Goal: Feedback & Contribution: Leave review/rating

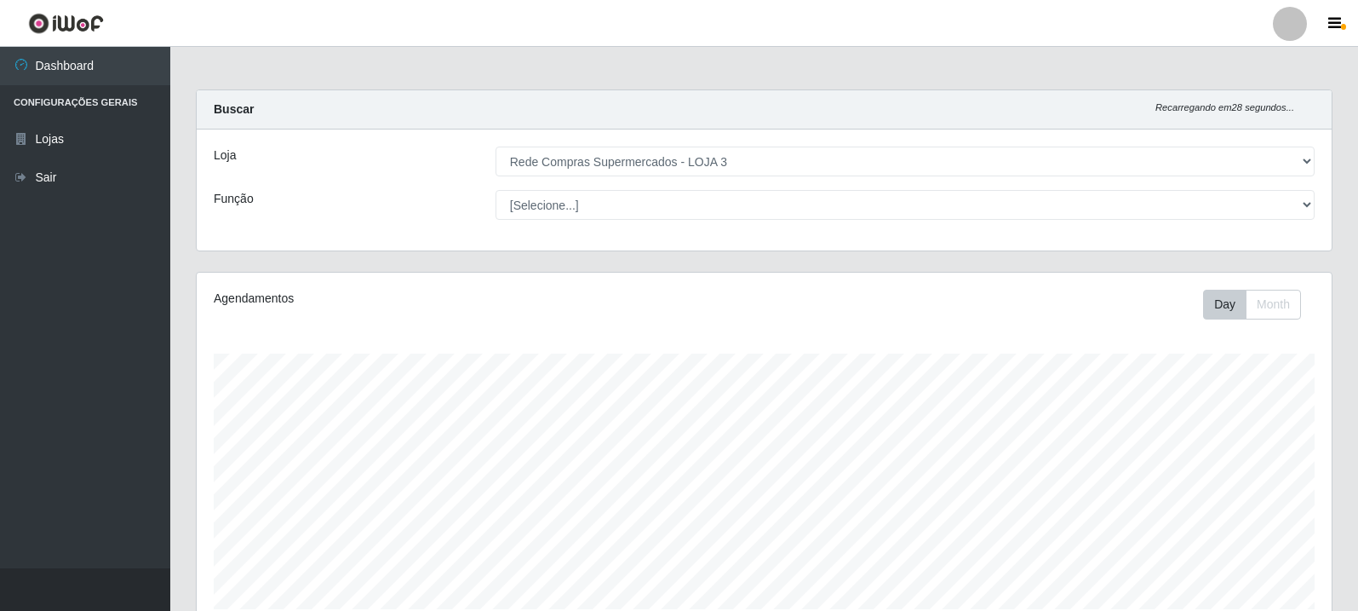
select select "162"
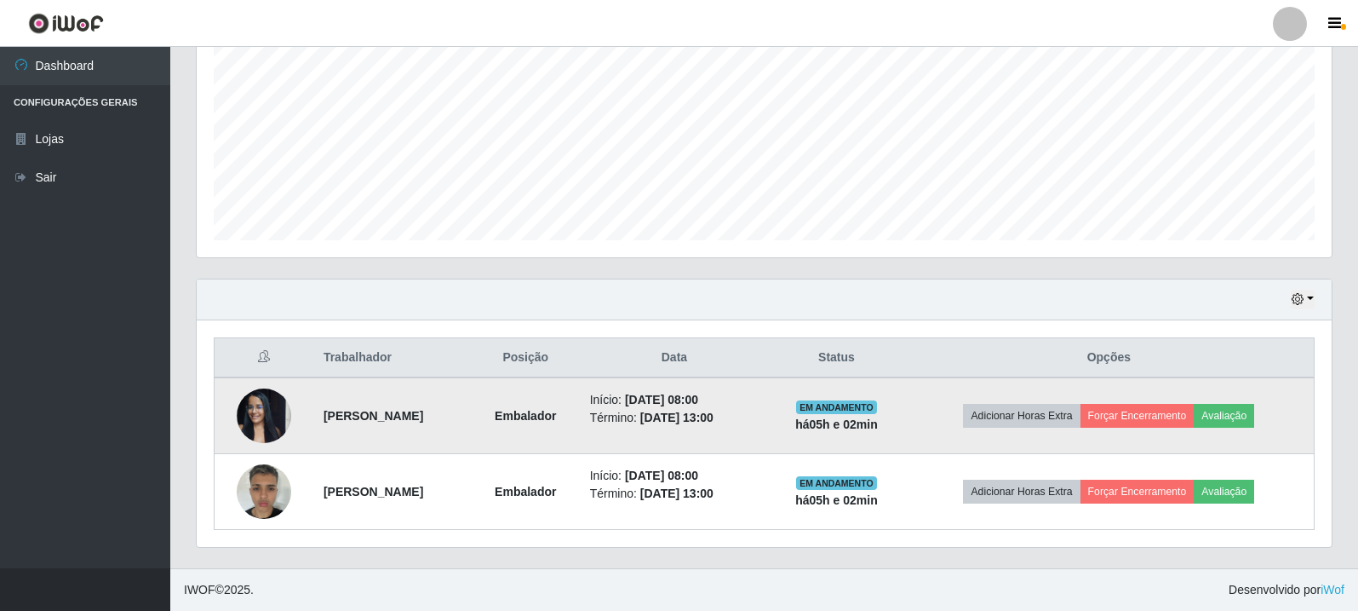
scroll to position [353, 1135]
click at [1243, 417] on button "Avaliação" at bounding box center [1224, 416] width 60 height 24
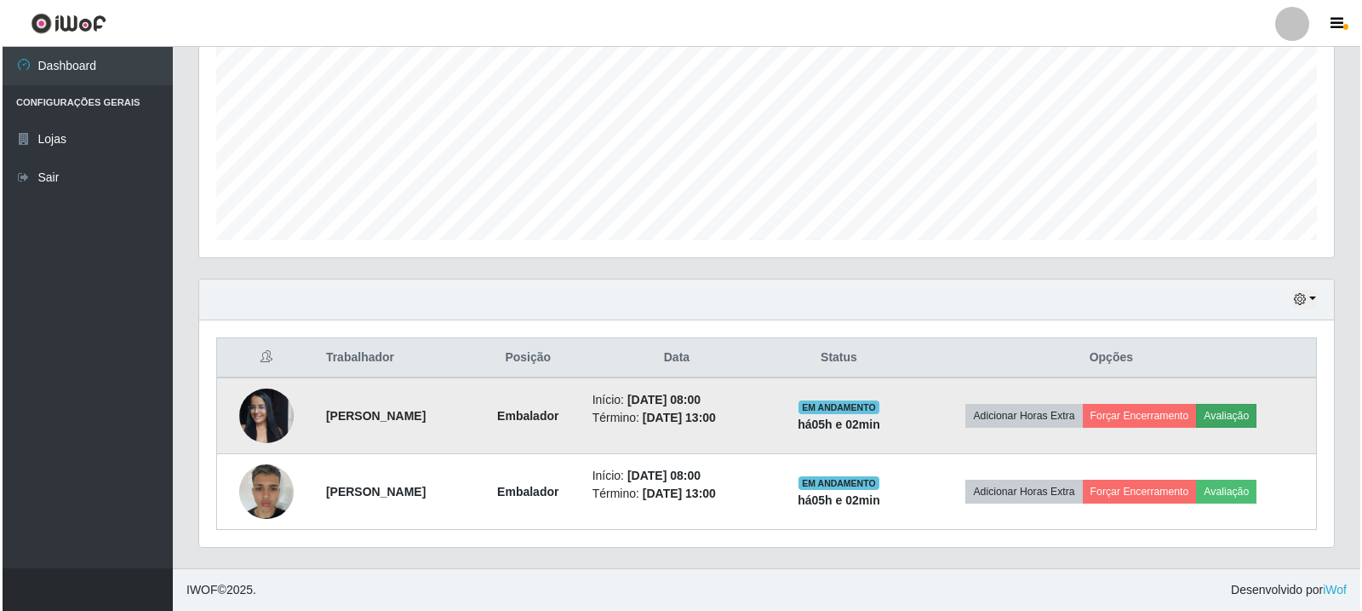
scroll to position [353, 1127]
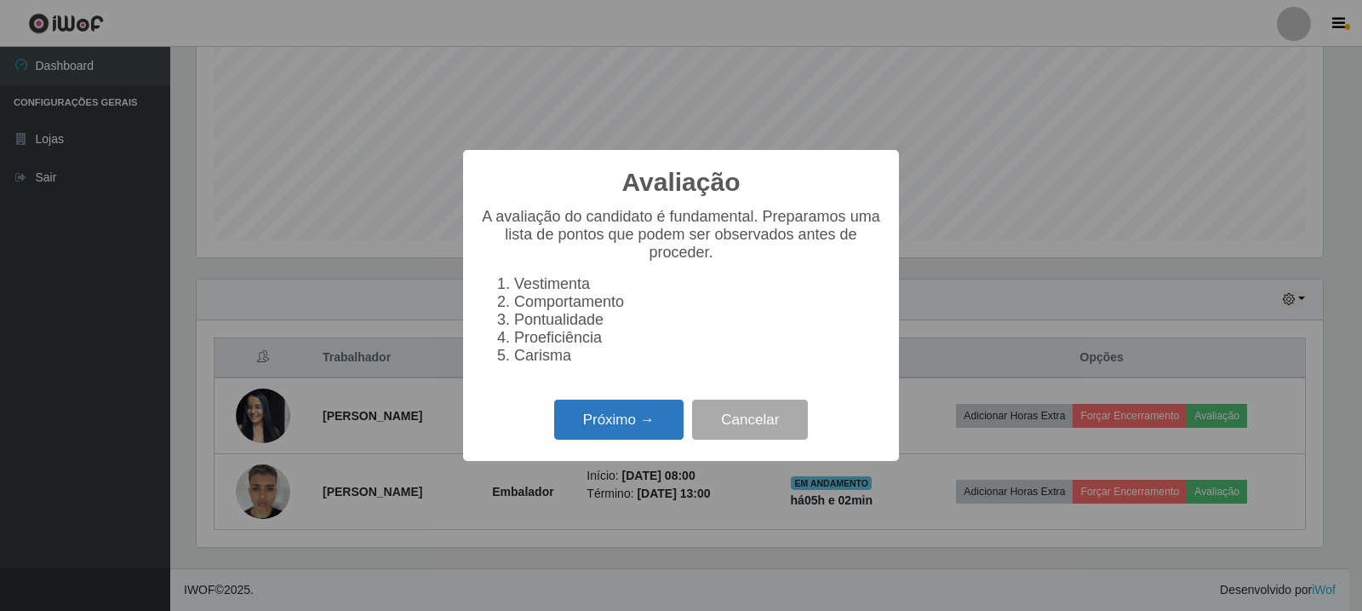
click at [636, 422] on button "Próximo →" at bounding box center [618, 419] width 129 height 40
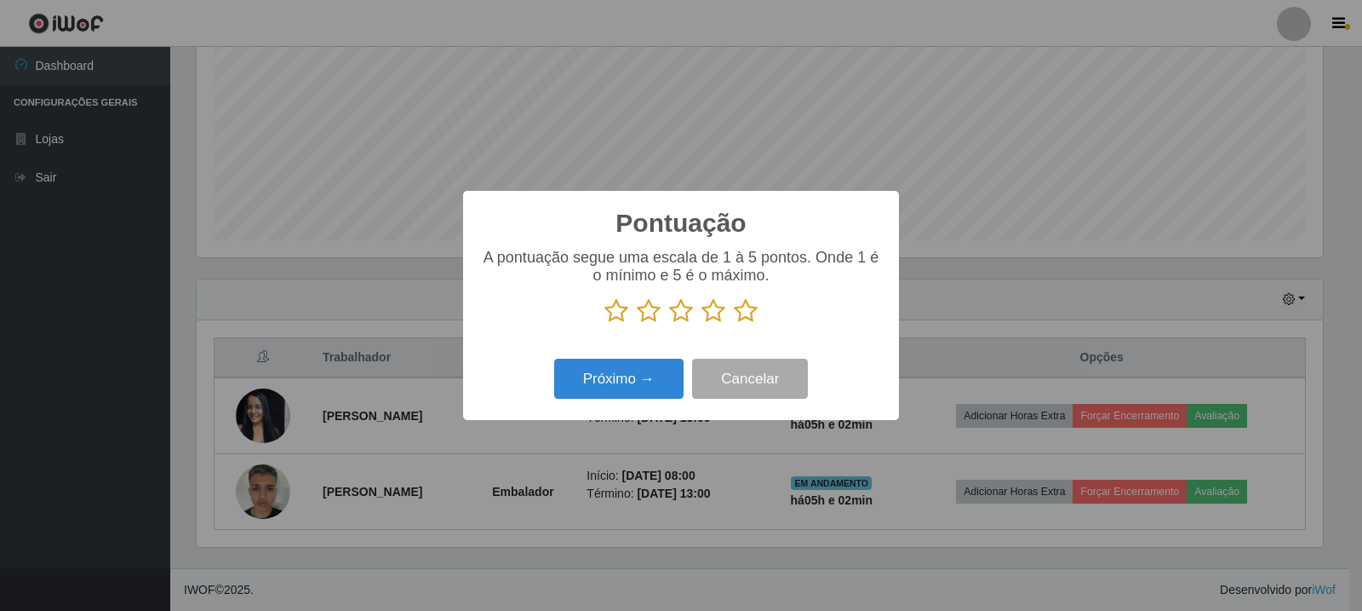
click at [739, 319] on icon at bounding box center [746, 311] width 24 height 26
click at [734, 324] on input "radio" at bounding box center [734, 324] width 0 height 0
click at [629, 389] on button "Próximo →" at bounding box center [618, 379] width 129 height 40
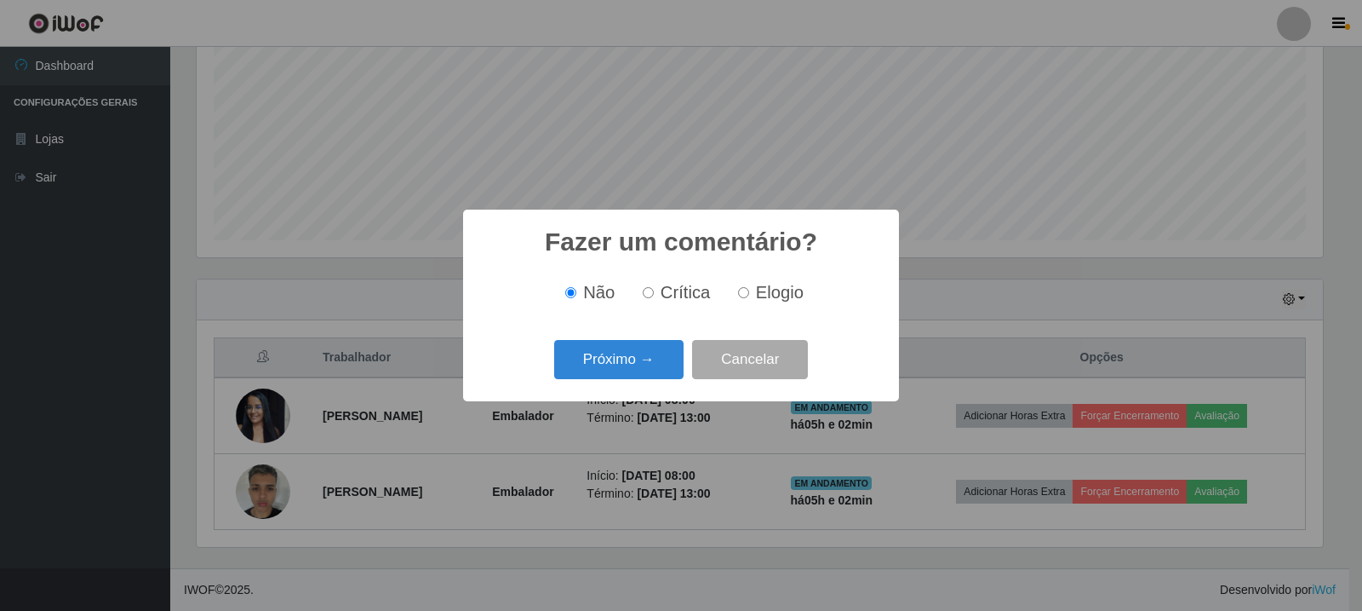
click at [738, 290] on input "Elogio" at bounding box center [743, 292] width 11 height 11
radio input "true"
click at [637, 373] on button "Próximo →" at bounding box center [618, 360] width 129 height 40
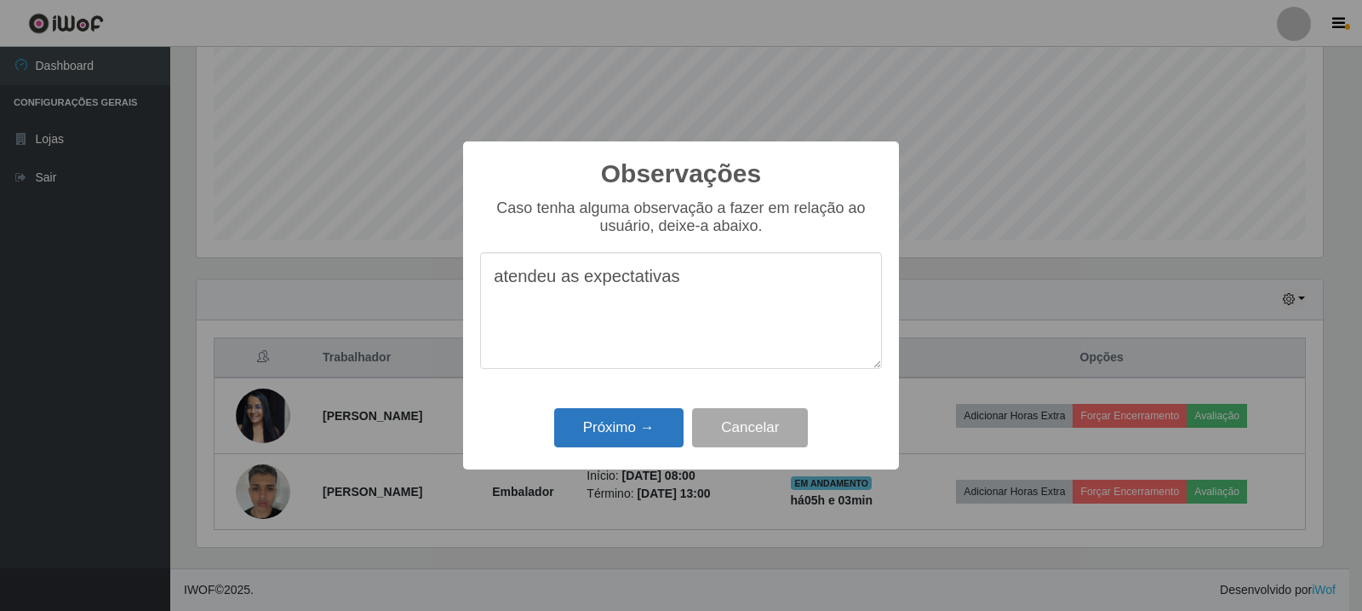
type textarea "atendeu as expectativas"
click at [628, 426] on button "Próximo →" at bounding box center [618, 428] width 129 height 40
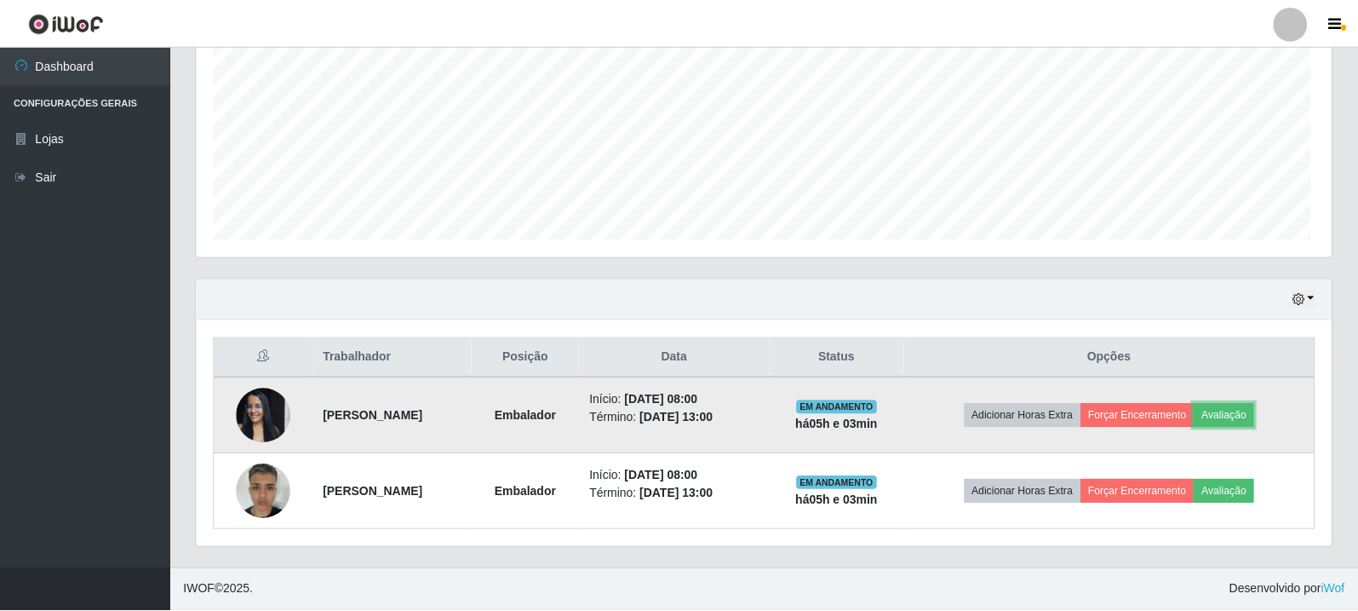
scroll to position [353, 1135]
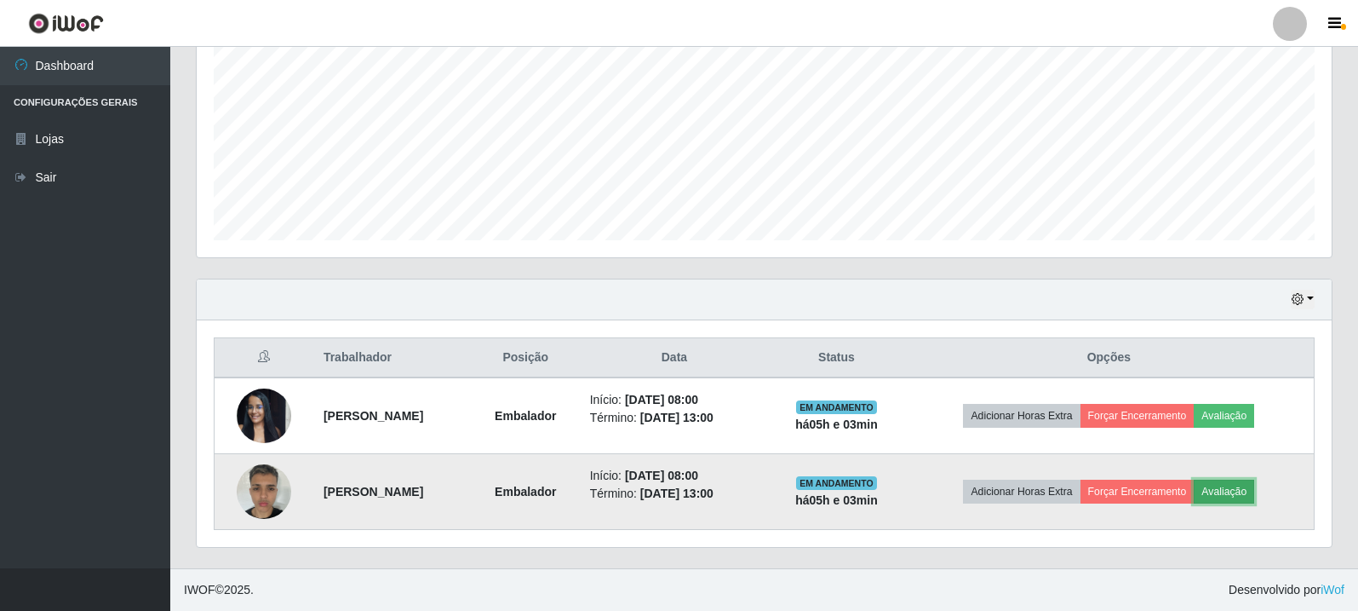
click at [1234, 486] on button "Avaliação" at bounding box center [1224, 491] width 60 height 24
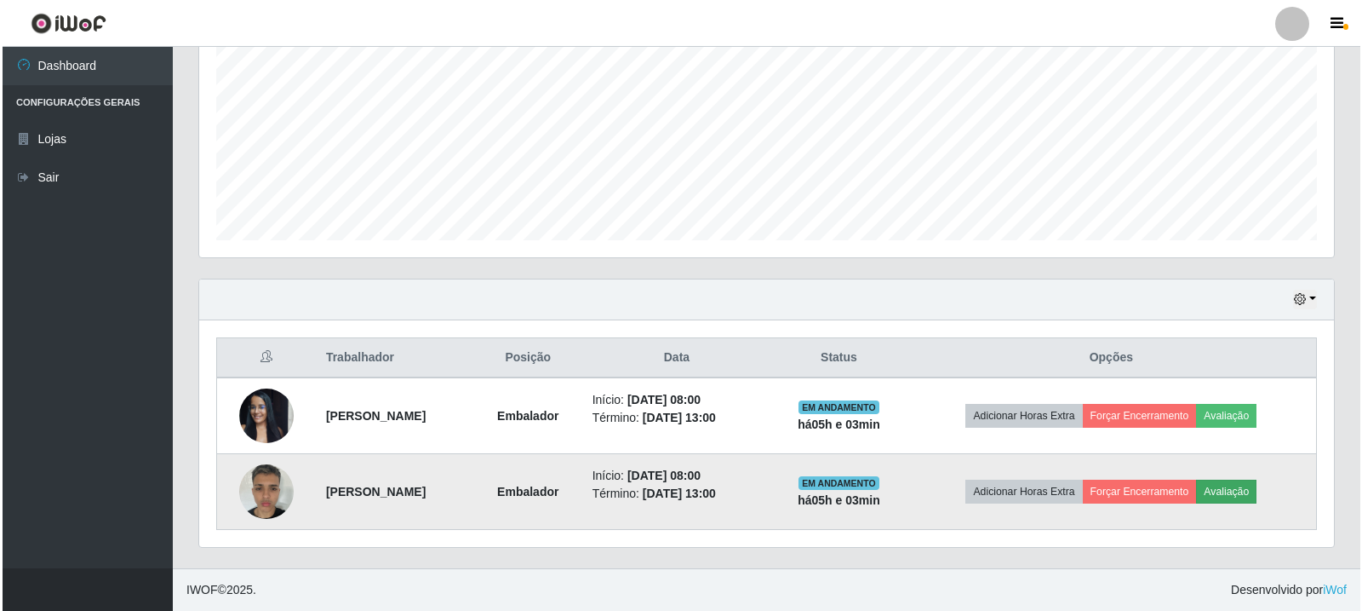
scroll to position [353, 1127]
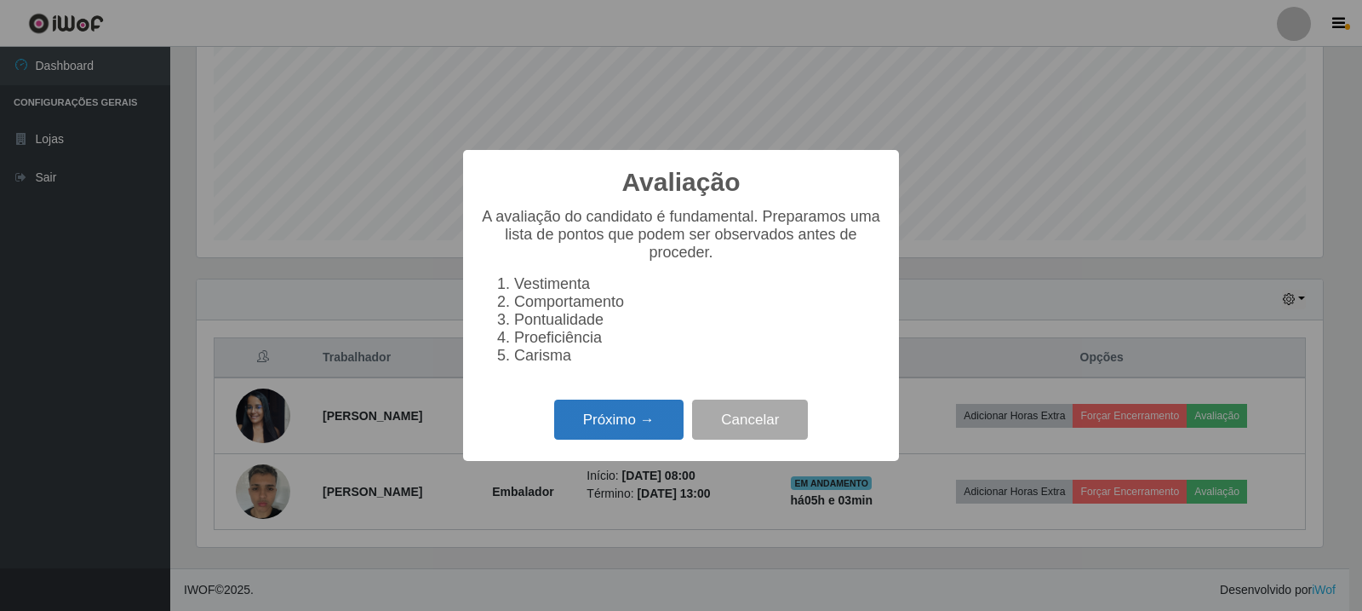
click at [638, 438] on button "Próximo →" at bounding box center [618, 419] width 129 height 40
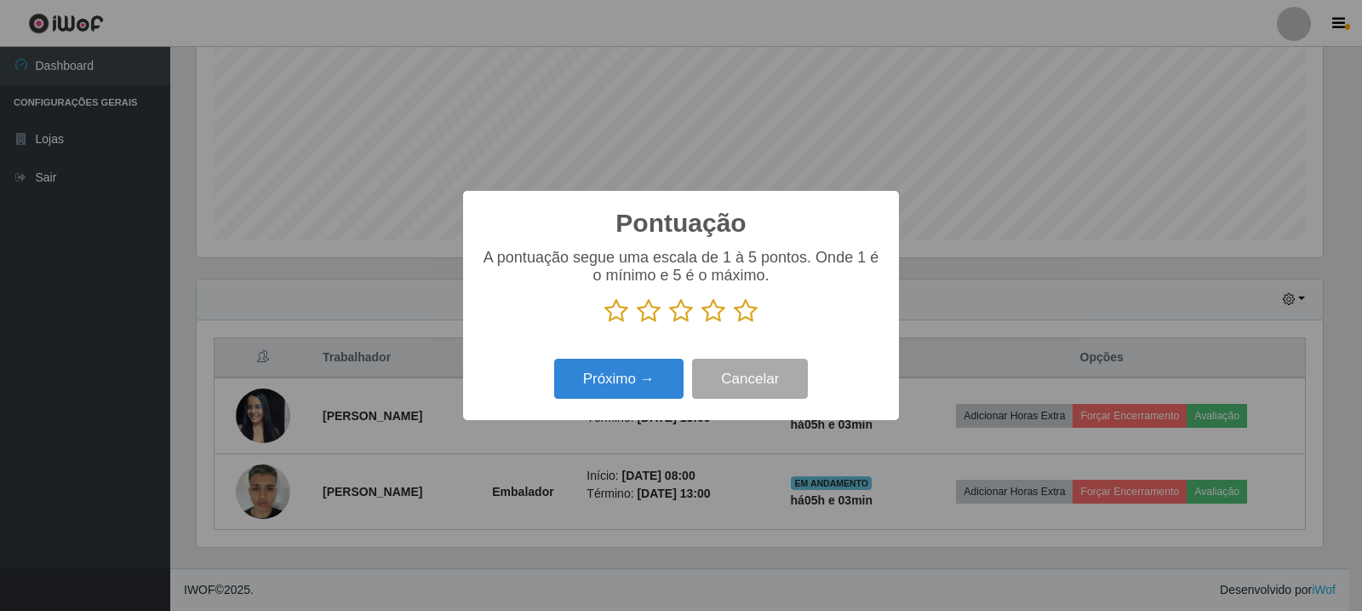
click at [745, 314] on icon at bounding box center [746, 311] width 24 height 26
click at [734, 324] on input "radio" at bounding box center [734, 324] width 0 height 0
click at [628, 399] on button "Próximo →" at bounding box center [618, 379] width 129 height 40
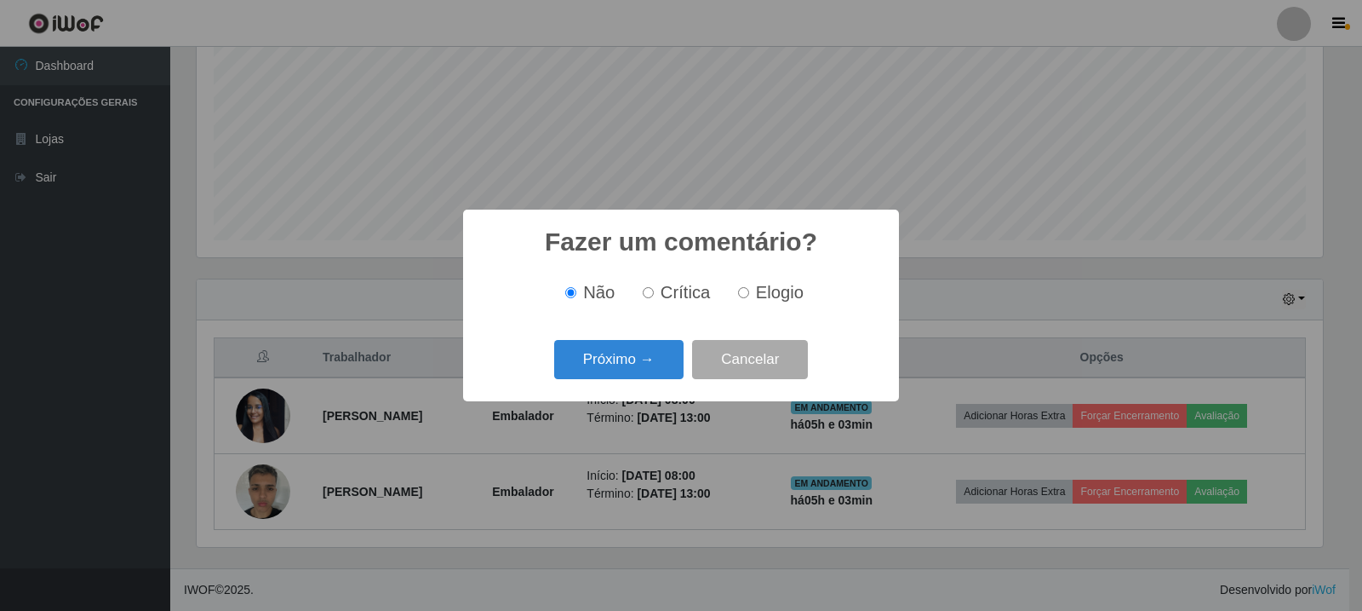
click at [745, 297] on input "Elogio" at bounding box center [743, 292] width 11 height 11
radio input "true"
click at [639, 357] on button "Próximo →" at bounding box center [618, 360] width 129 height 40
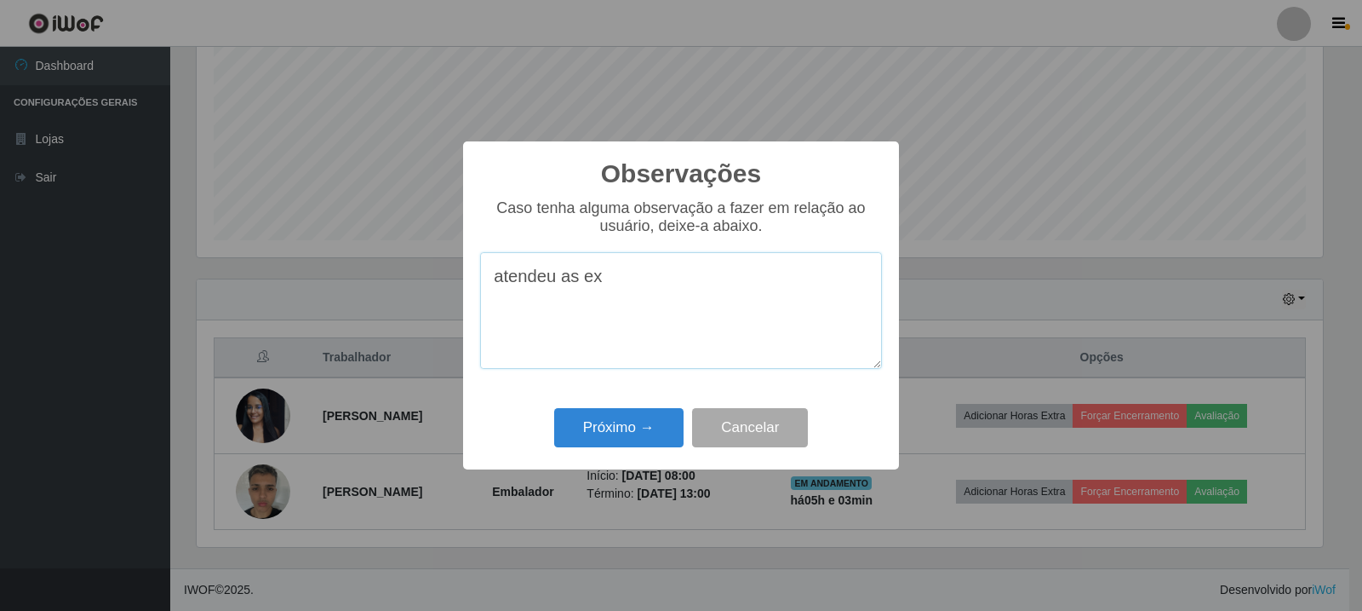
click at [629, 295] on textarea "atendeu as ex" at bounding box center [681, 310] width 402 height 117
type textarea "atendeu as expectativas"
click at [614, 431] on button "Próximo →" at bounding box center [618, 428] width 129 height 40
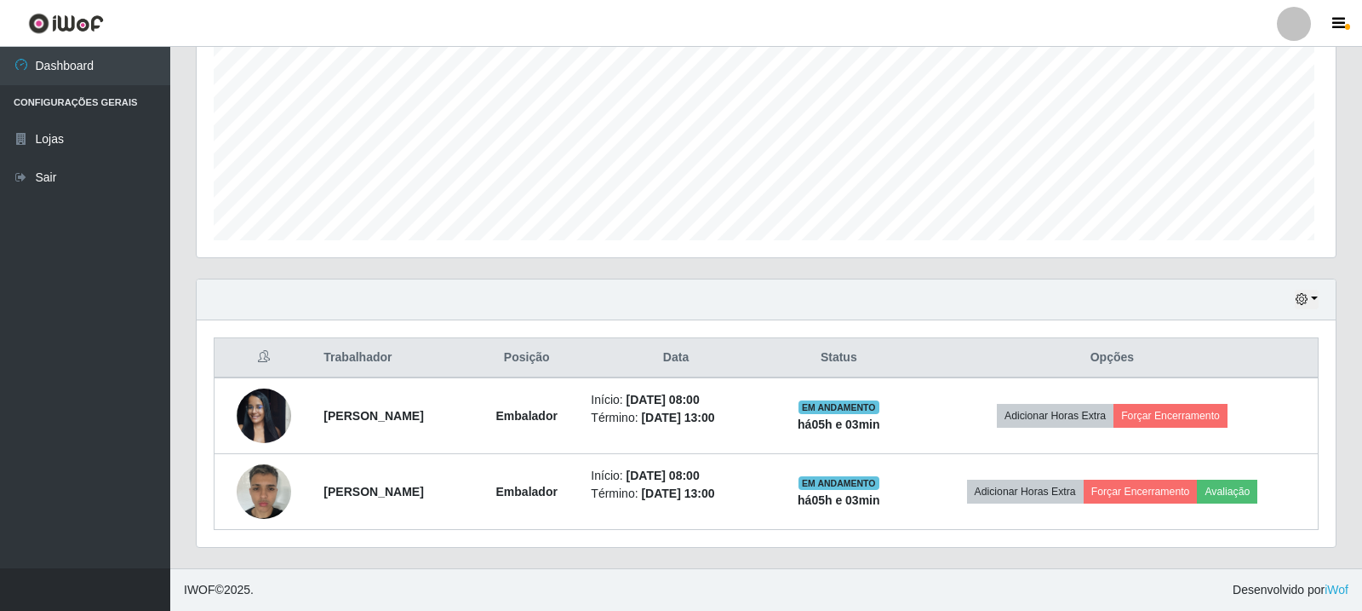
scroll to position [353, 1135]
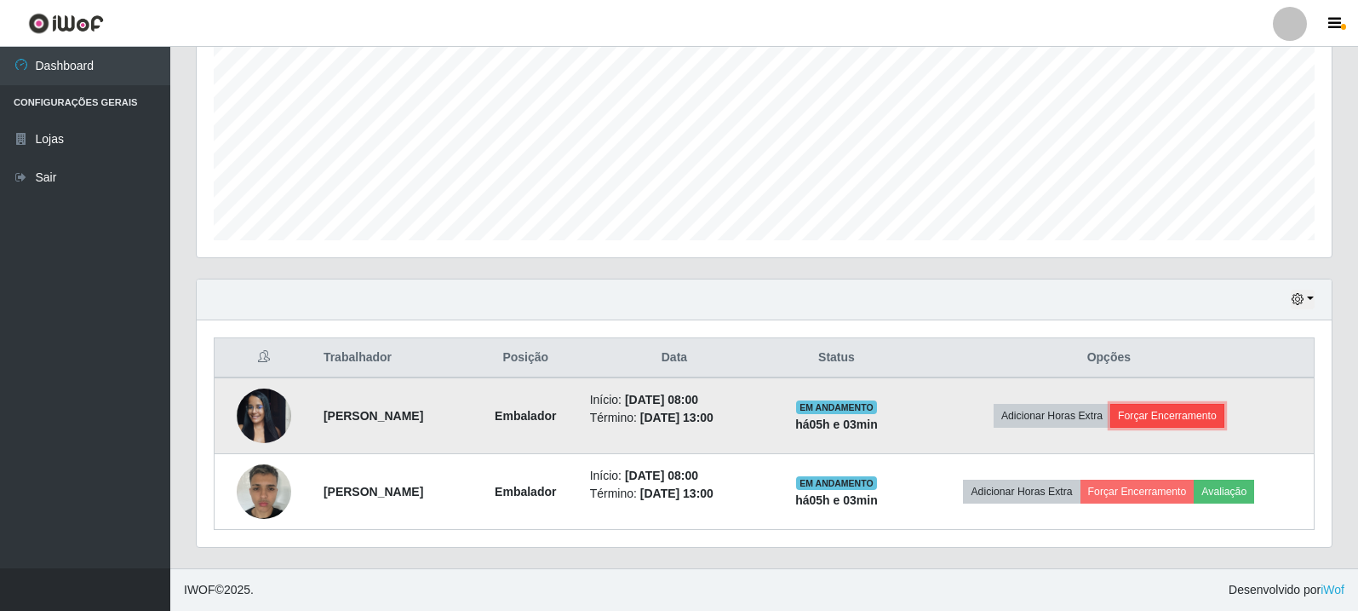
click at [1179, 422] on button "Forçar Encerramento" at bounding box center [1167, 416] width 114 height 24
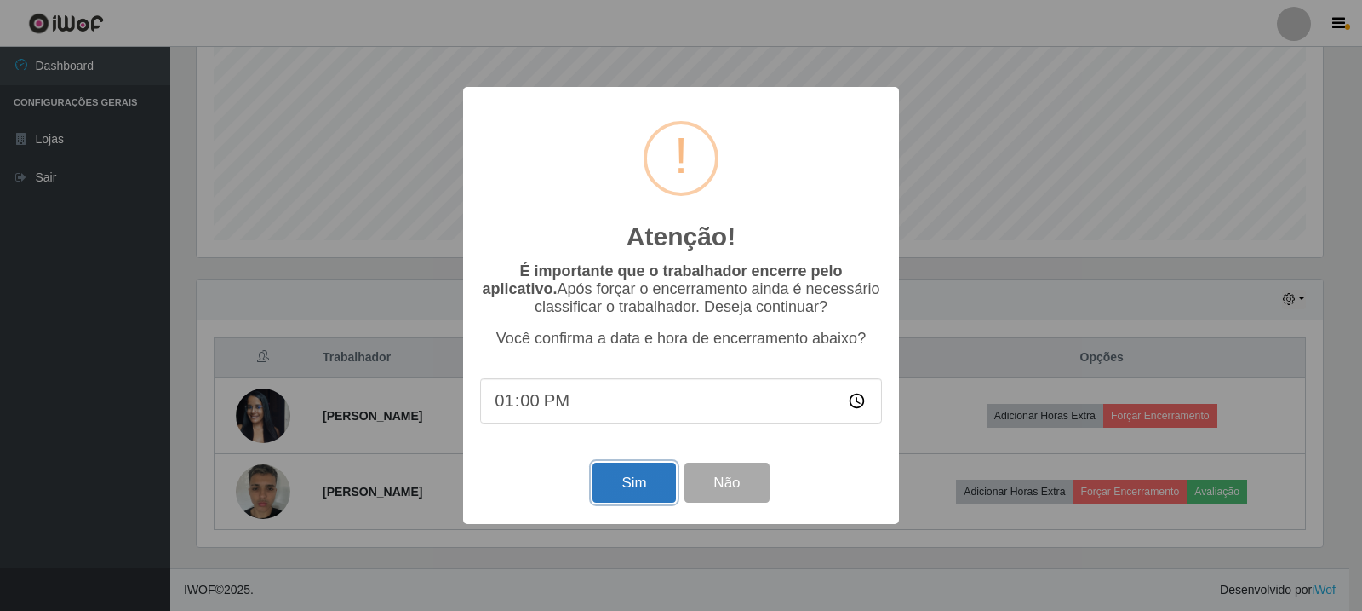
click at [659, 493] on button "Sim" at bounding box center [634, 482] width 83 height 40
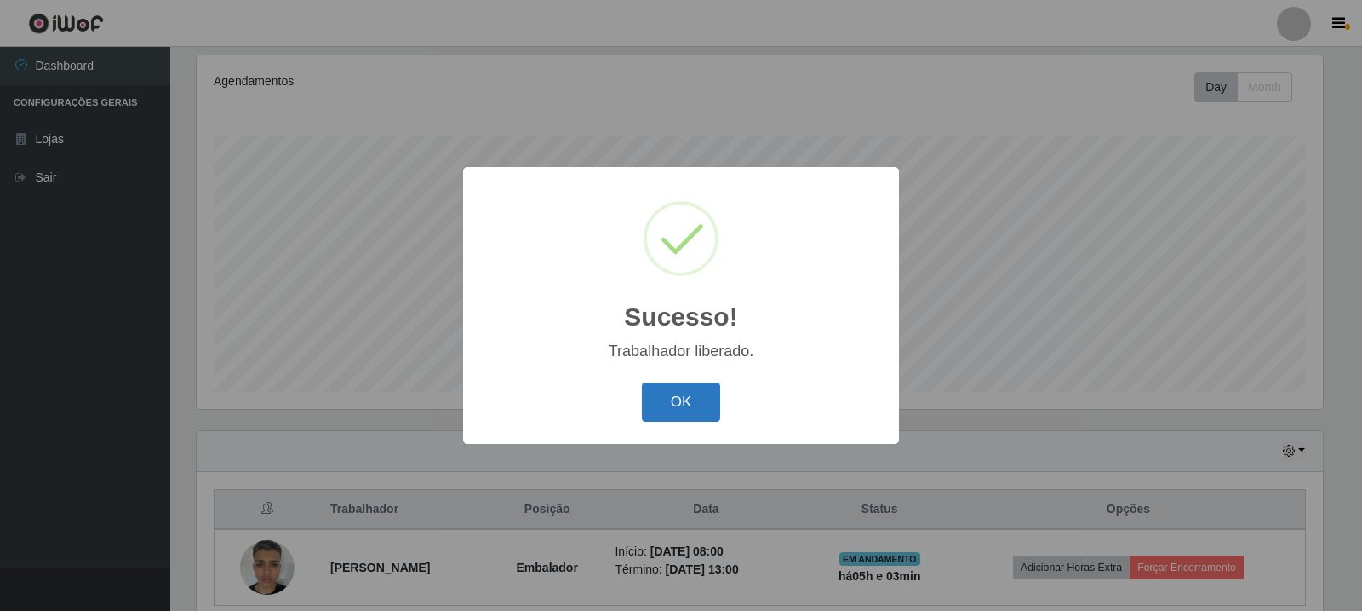
click at [699, 393] on button "OK" at bounding box center [681, 402] width 79 height 40
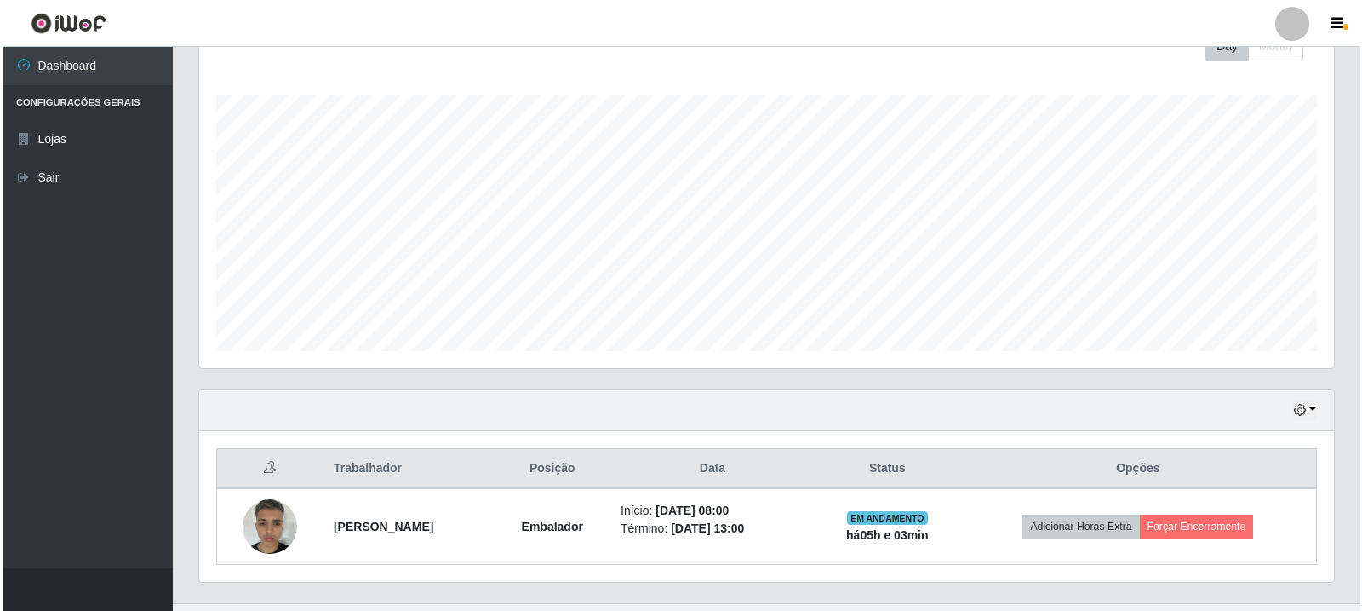
scroll to position [293, 0]
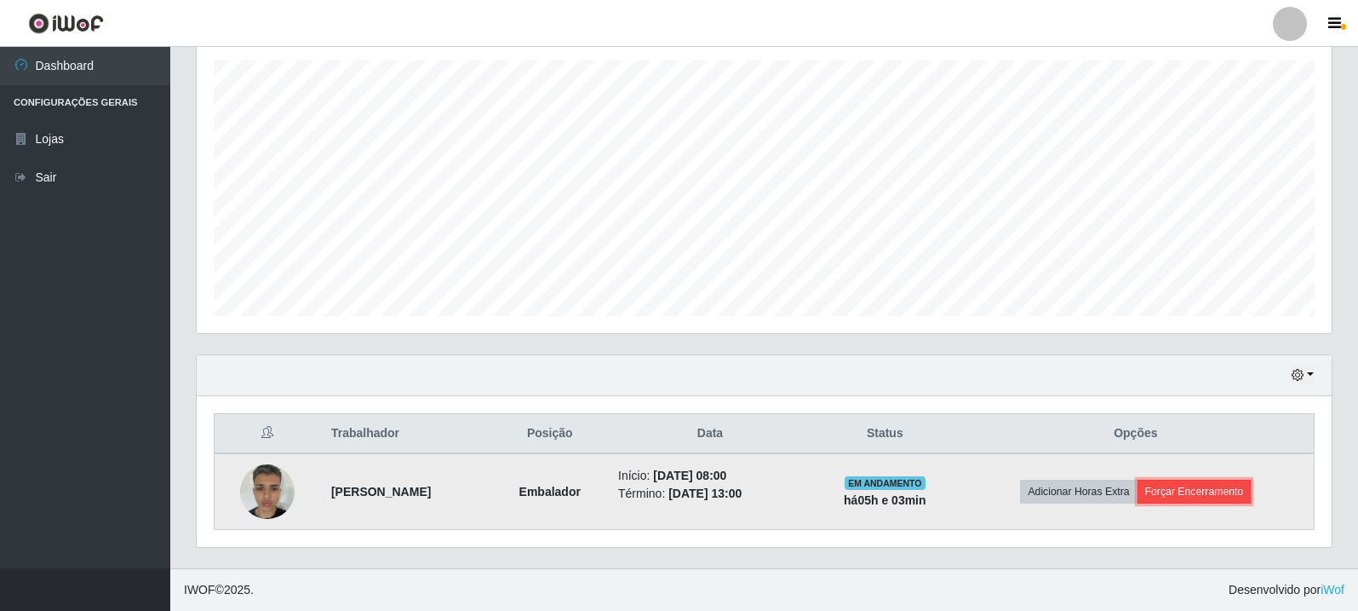
click at [1169, 489] on button "Forçar Encerramento" at bounding box center [1195, 491] width 114 height 24
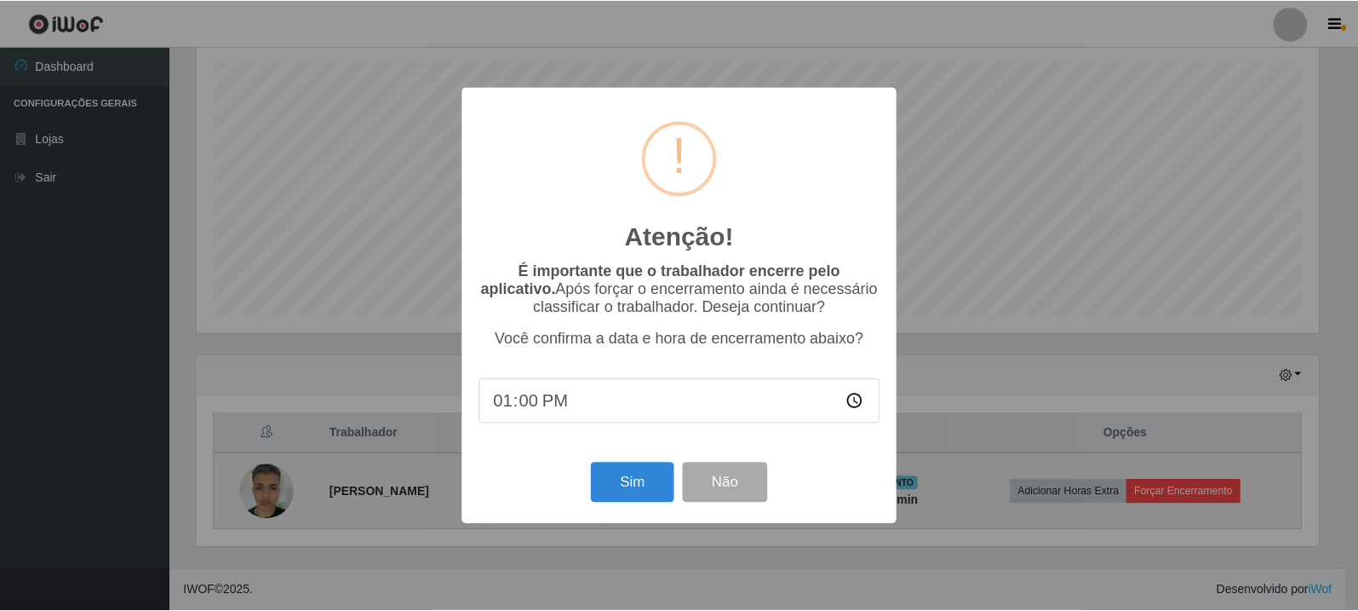
scroll to position [353, 1127]
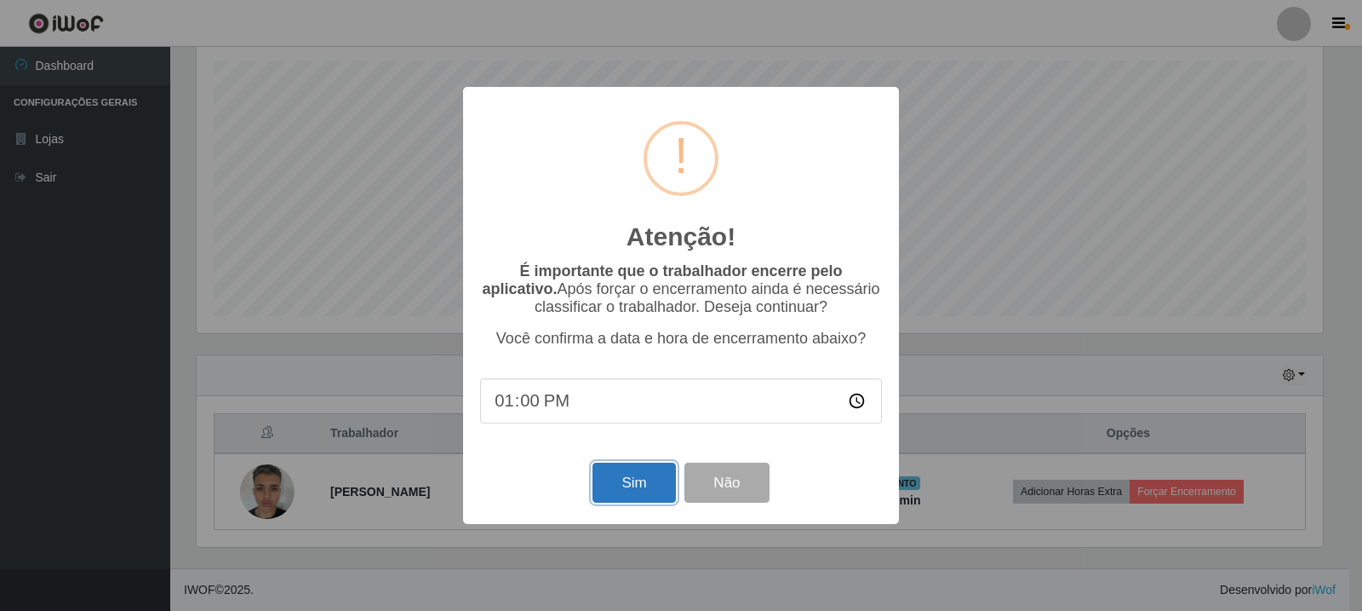
click at [658, 469] on button "Sim" at bounding box center [634, 482] width 83 height 40
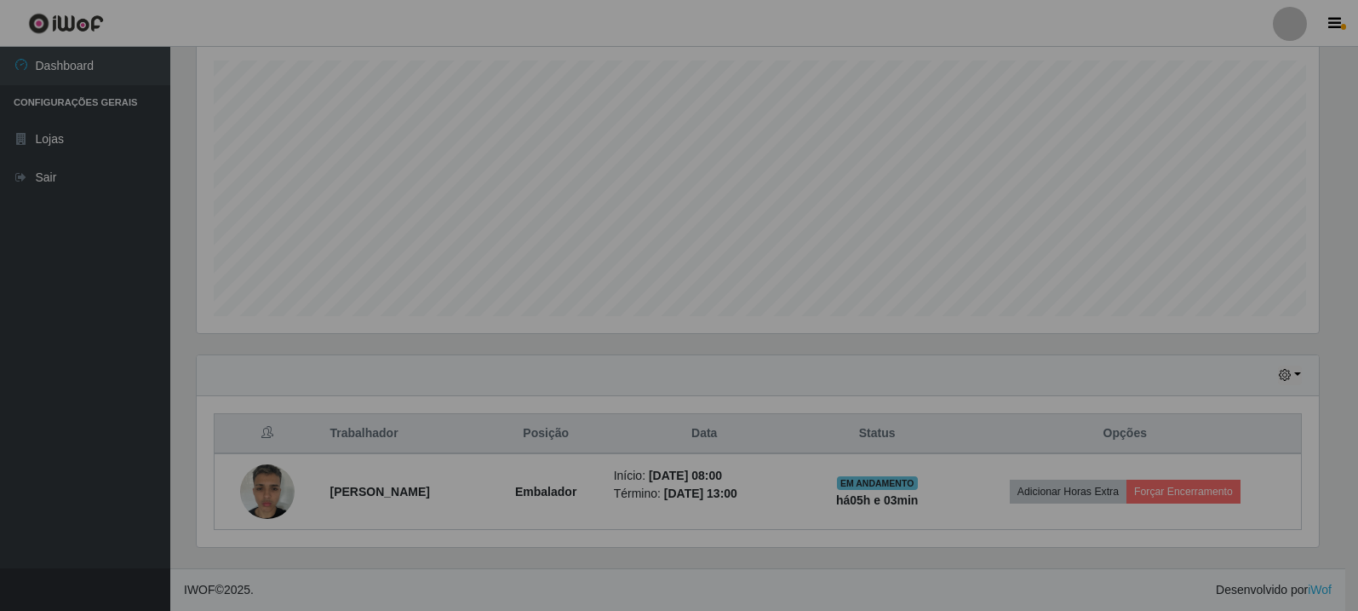
scroll to position [0, 0]
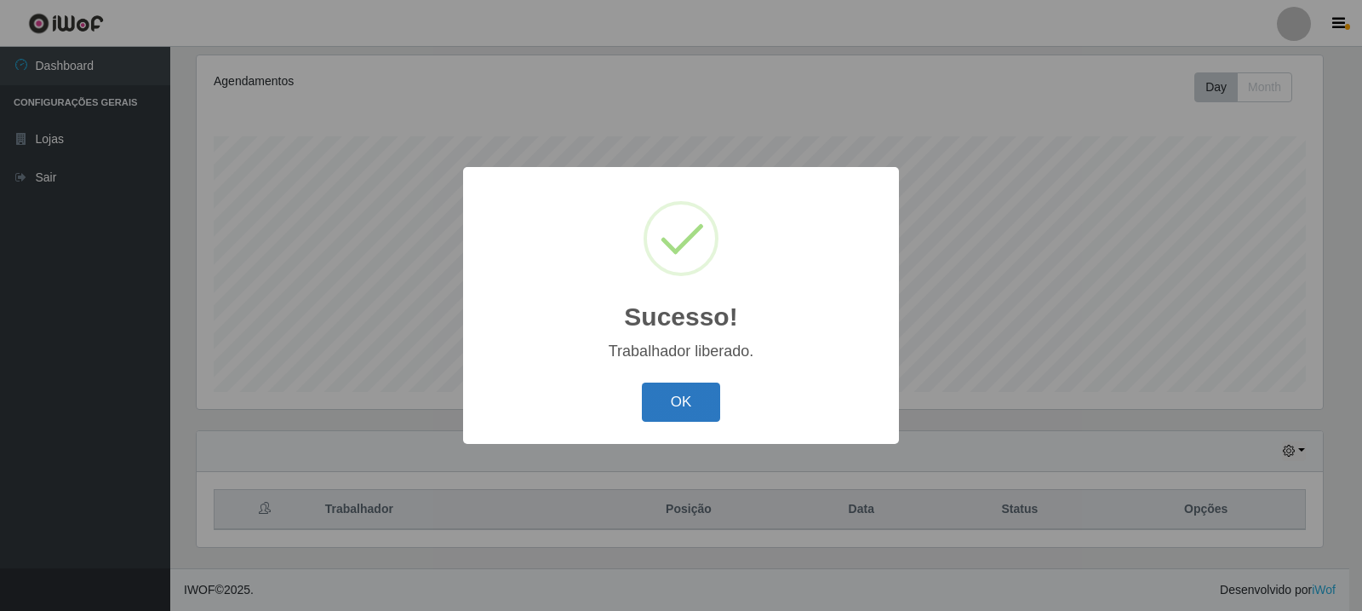
click at [695, 395] on button "OK" at bounding box center [681, 402] width 79 height 40
